Goal: Obtain resource: Download file/media

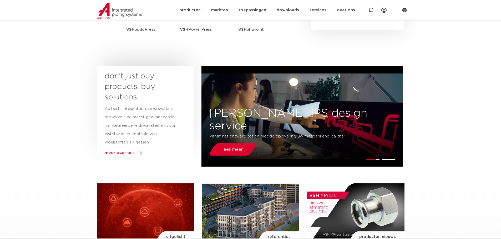
scroll to position [158, 0]
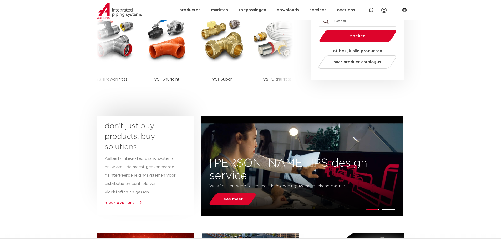
click at [197, 11] on link "producten" at bounding box center [189, 10] width 21 height 20
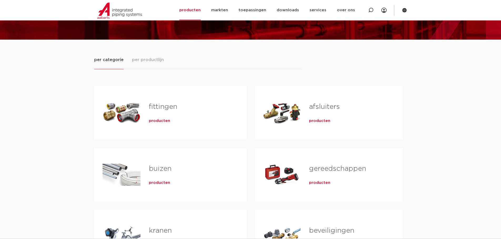
scroll to position [53, 0]
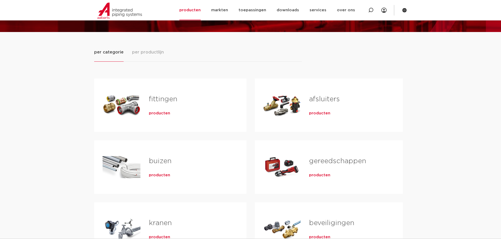
click at [157, 176] on span "producten" at bounding box center [159, 175] width 21 height 5
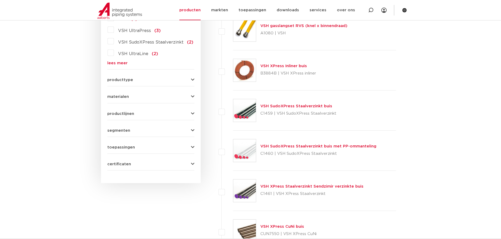
click at [283, 106] on link "VSH SudoXPress Staalverzinkt buis" at bounding box center [296, 106] width 72 height 4
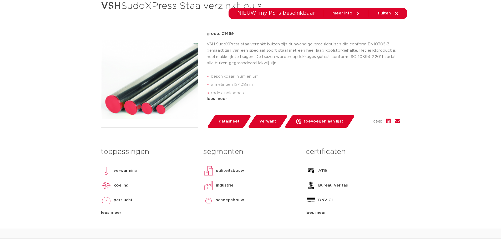
scroll to position [105, 0]
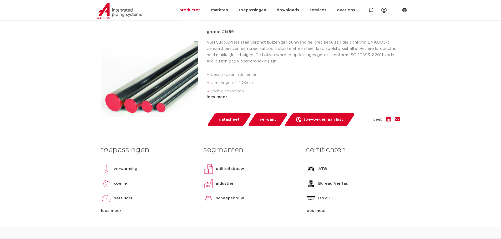
click at [231, 121] on span "datasheet" at bounding box center [229, 120] width 21 height 8
